Goal: Task Accomplishment & Management: Complete application form

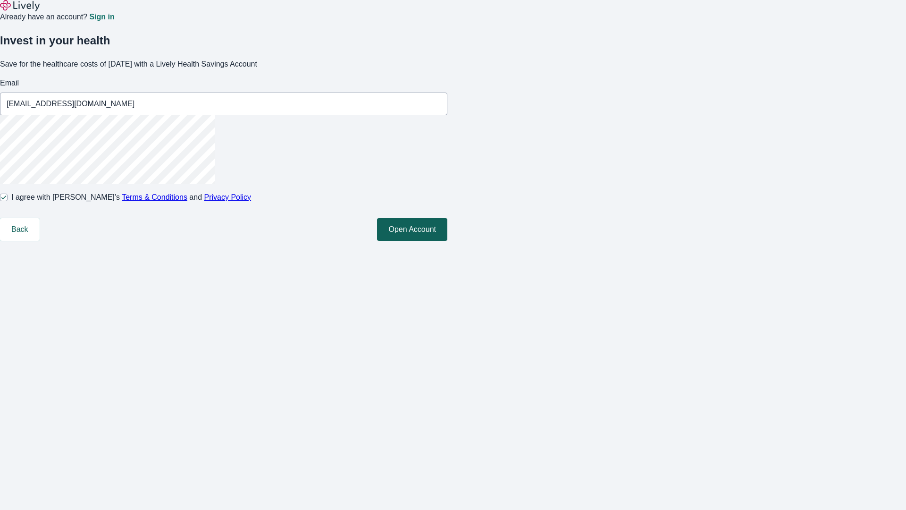
click at [448, 241] on button "Open Account" at bounding box center [412, 229] width 70 height 23
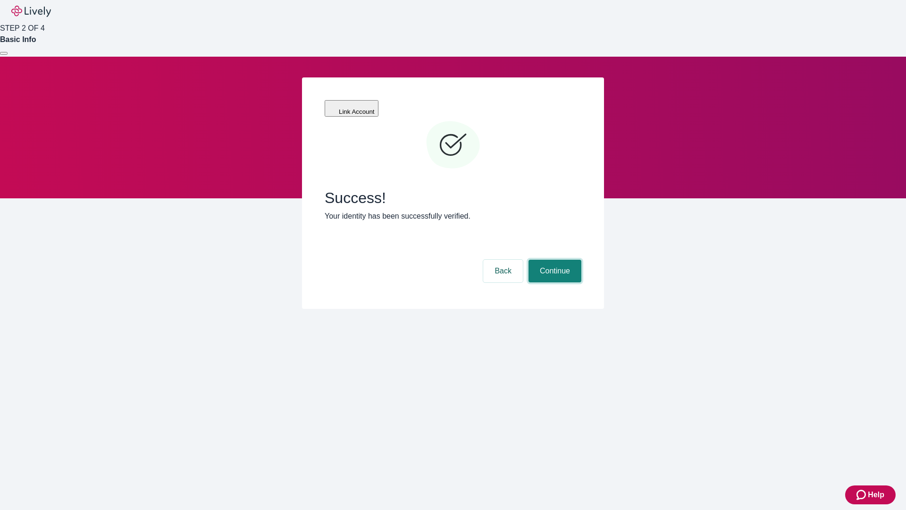
click at [554, 260] on button "Continue" at bounding box center [555, 271] width 53 height 23
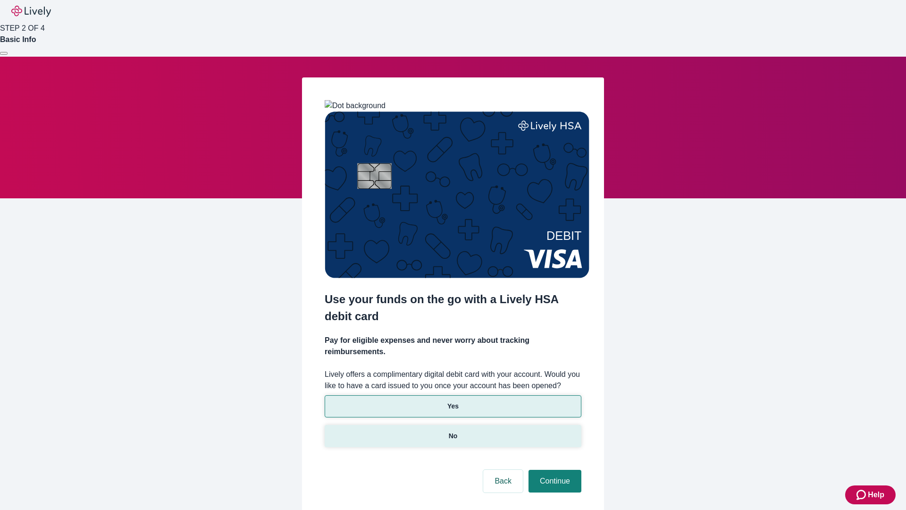
click at [453, 431] on p "No" at bounding box center [453, 436] width 9 height 10
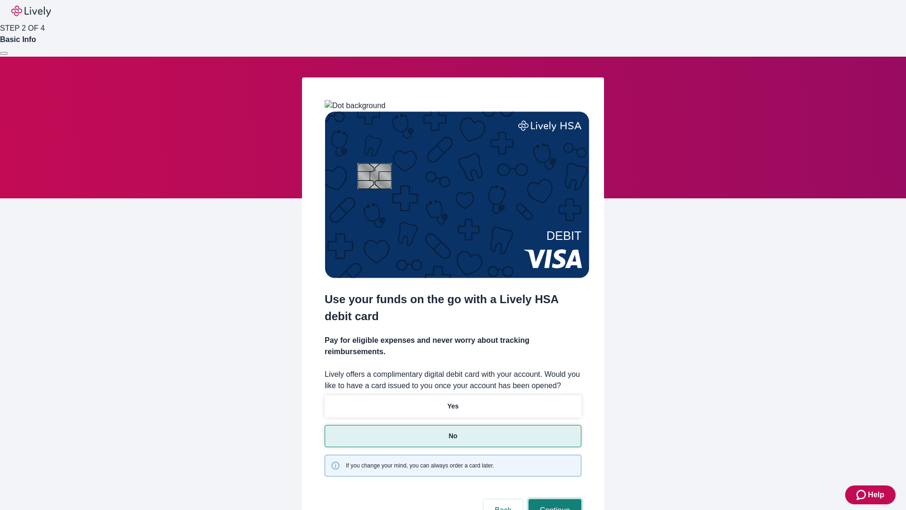
click at [554, 499] on button "Continue" at bounding box center [555, 510] width 53 height 23
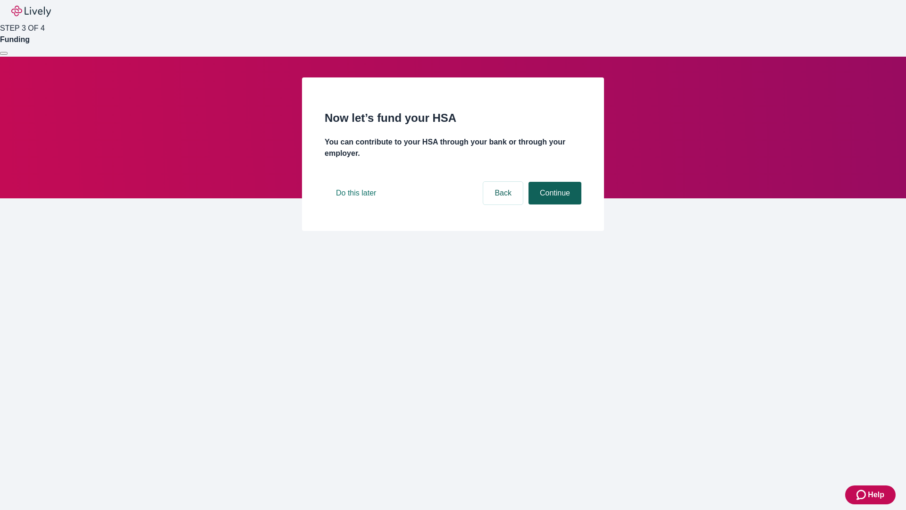
click at [554, 204] on button "Continue" at bounding box center [555, 193] width 53 height 23
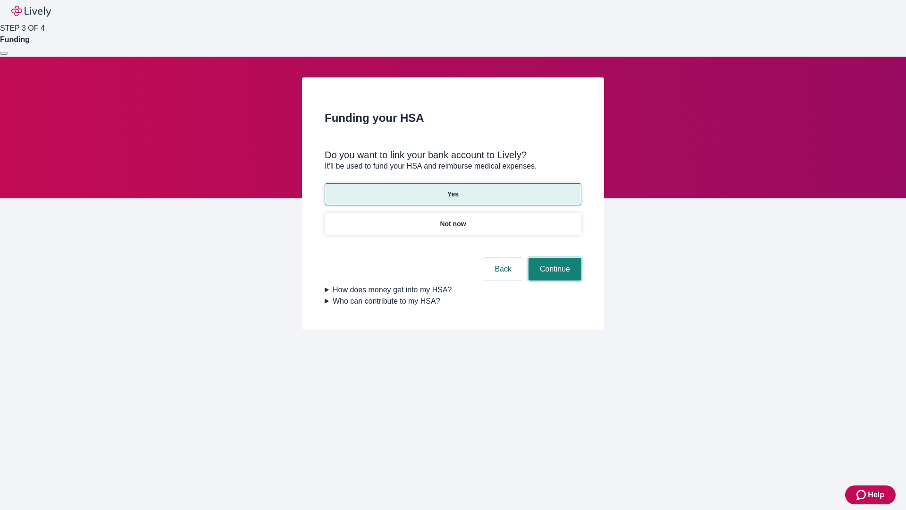
click at [554, 258] on button "Continue" at bounding box center [555, 269] width 53 height 23
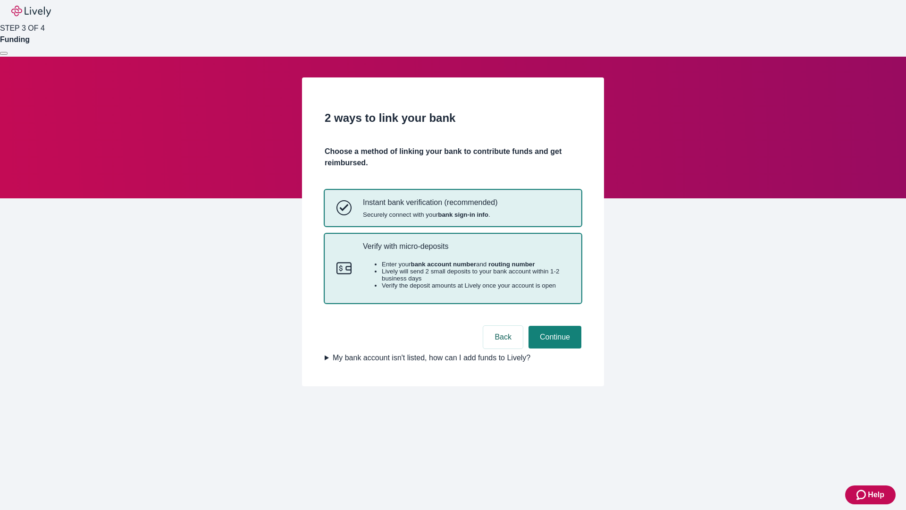
click at [466, 251] on p "Verify with micro-deposits" at bounding box center [466, 246] width 207 height 9
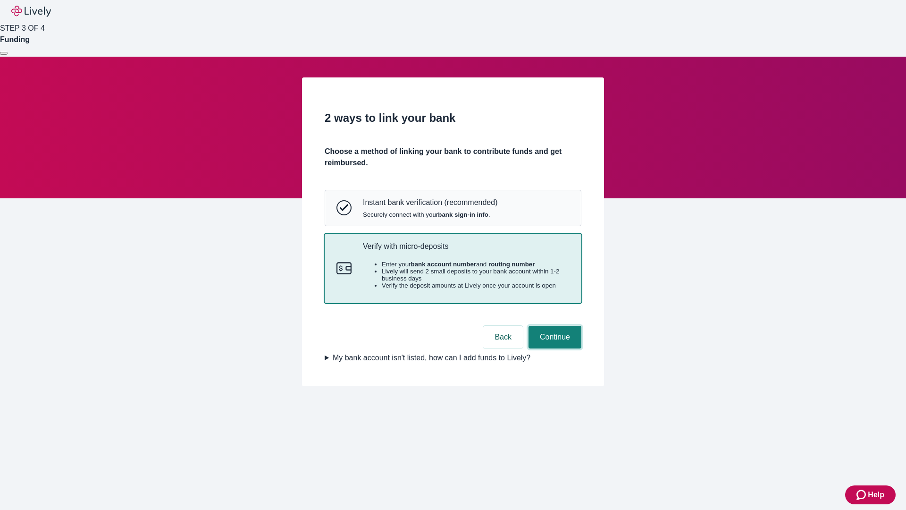
click at [554, 348] on button "Continue" at bounding box center [555, 337] width 53 height 23
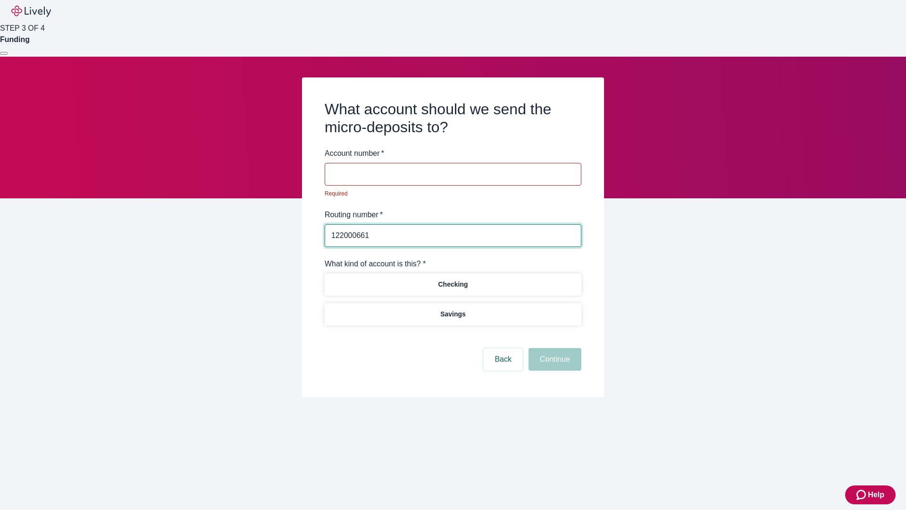
type input "122000661"
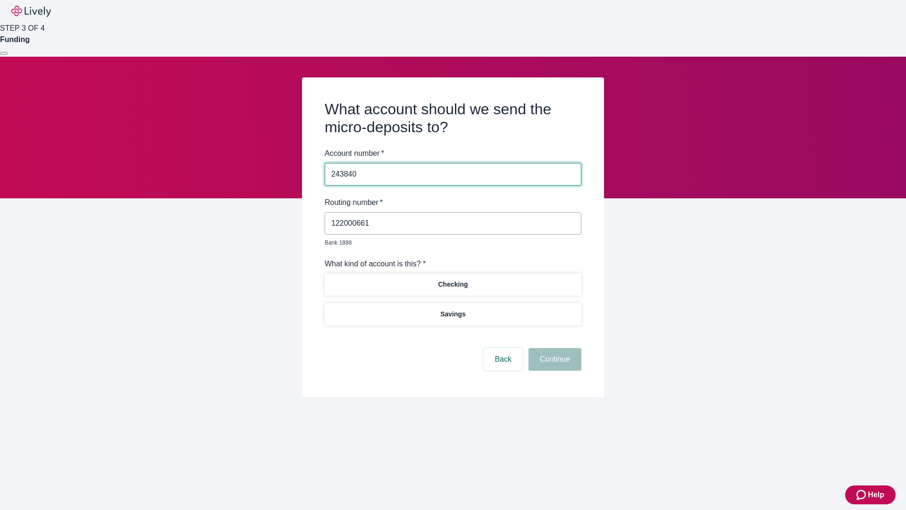
type input "243840"
click at [453, 279] on p "Checking" at bounding box center [453, 284] width 30 height 10
click at [554, 348] on button "Continue" at bounding box center [555, 359] width 53 height 23
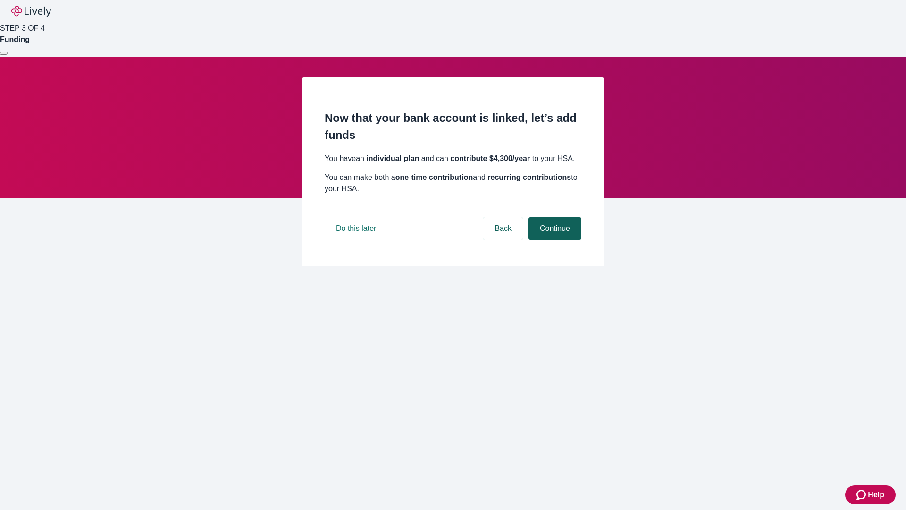
click at [554, 240] on button "Continue" at bounding box center [555, 228] width 53 height 23
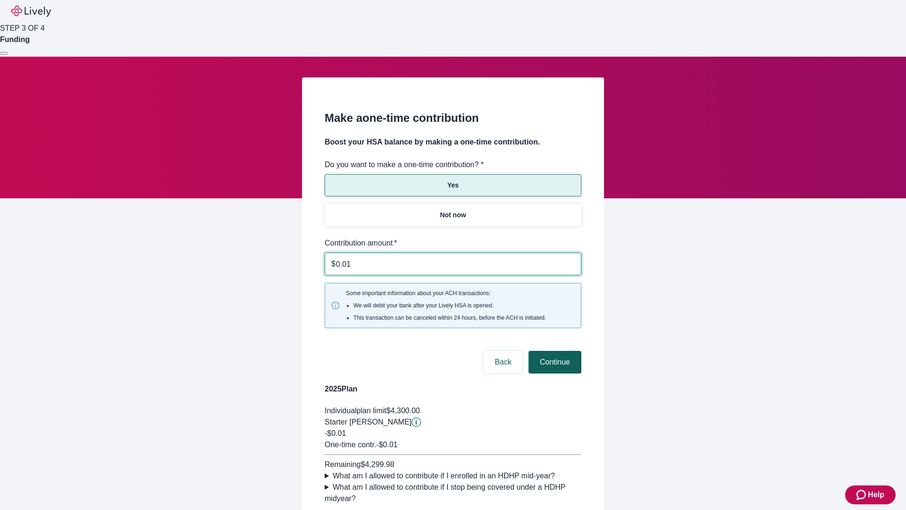
type input "0.01"
click at [554, 351] on button "Continue" at bounding box center [555, 362] width 53 height 23
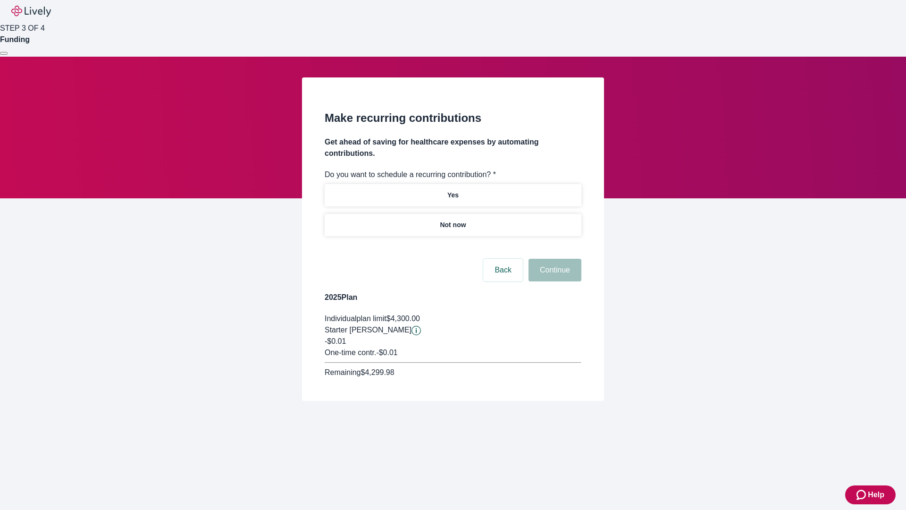
click at [453, 220] on p "Not now" at bounding box center [453, 225] width 26 height 10
click at [554, 259] on button "Continue" at bounding box center [555, 270] width 53 height 23
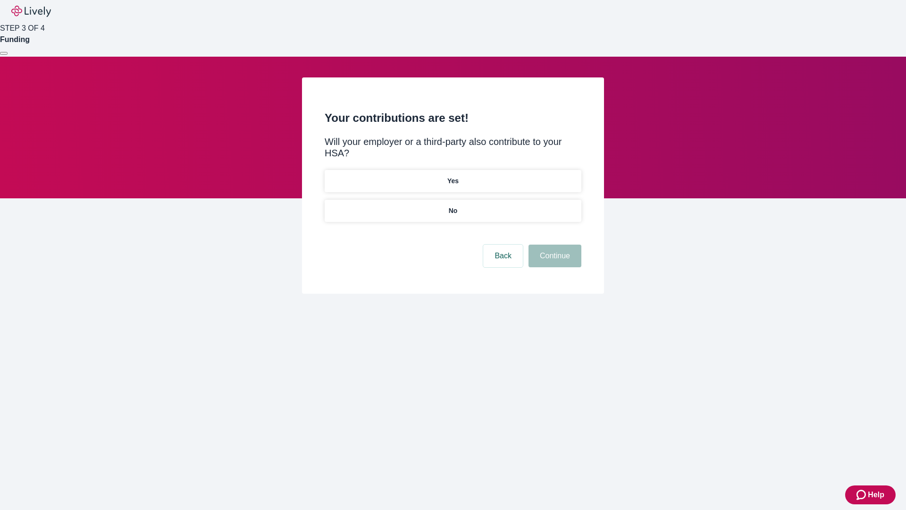
click at [453, 206] on p "No" at bounding box center [453, 211] width 9 height 10
click at [554, 245] on button "Continue" at bounding box center [555, 256] width 53 height 23
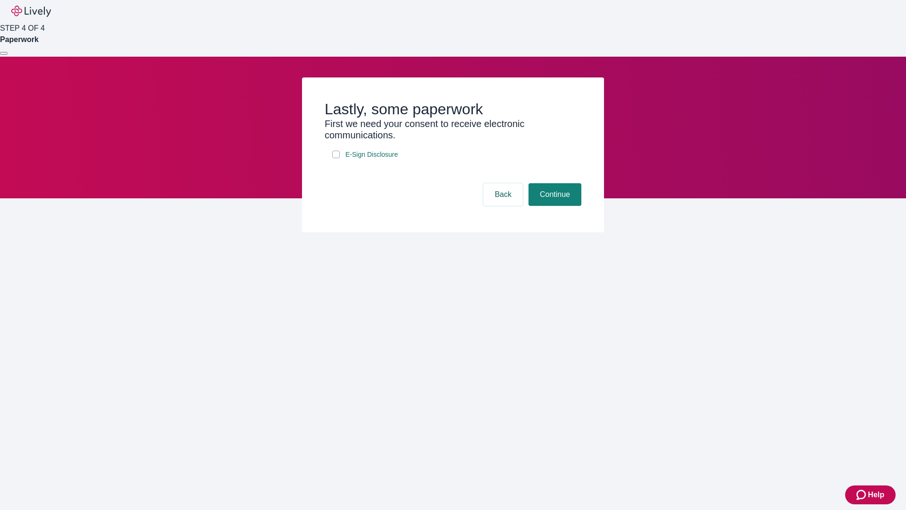
click at [336, 158] on input "E-Sign Disclosure" at bounding box center [336, 155] width 8 height 8
checkbox input "true"
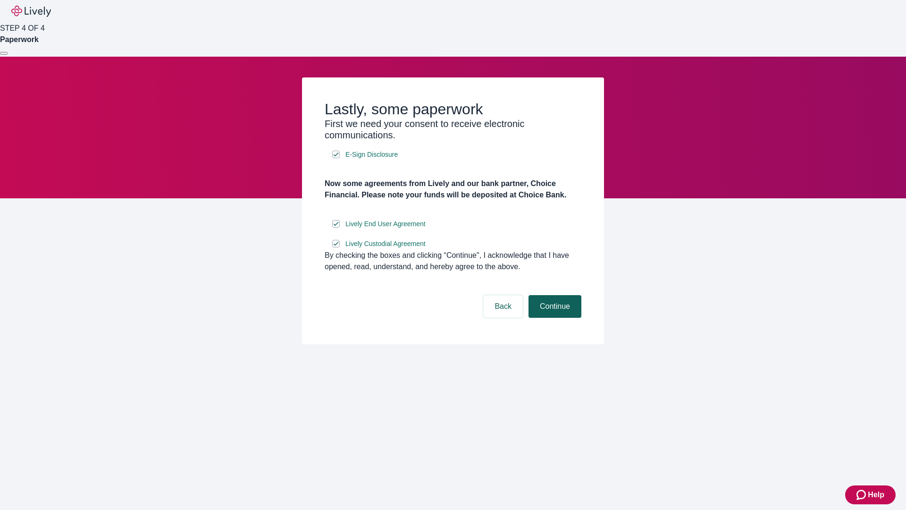
click at [554, 318] on button "Continue" at bounding box center [555, 306] width 53 height 23
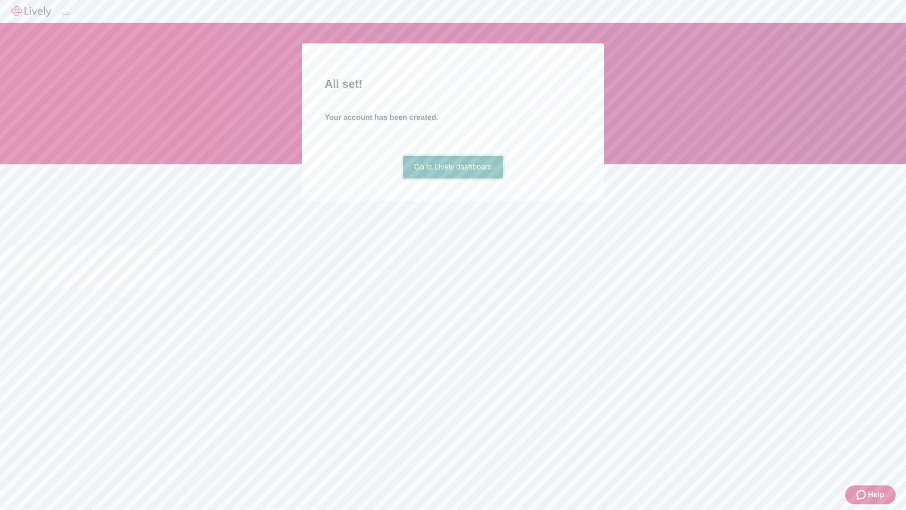
click at [453, 178] on link "Go to Lively dashboard" at bounding box center [453, 167] width 101 height 23
